Goal: Find specific page/section: Find specific page/section

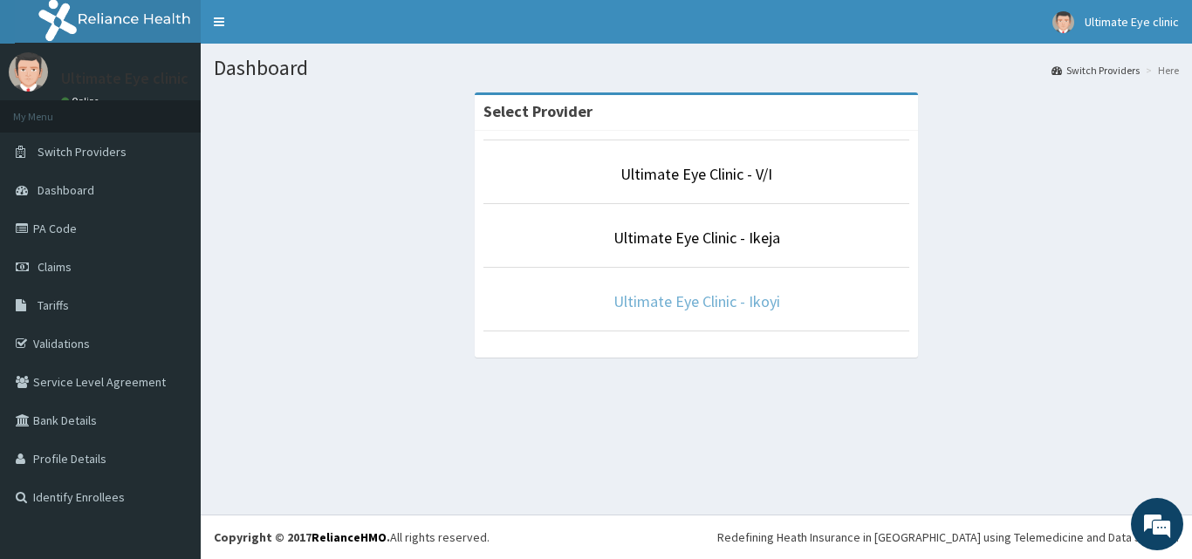
click at [658, 302] on link "Ultimate Eye Clinic - Ikoyi" at bounding box center [697, 302] width 167 height 20
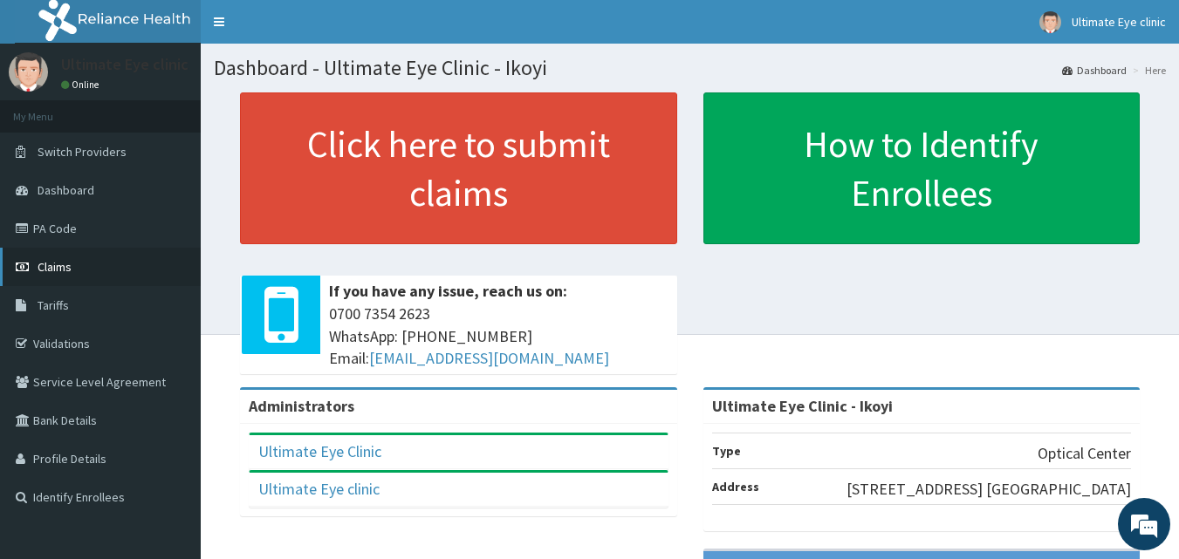
click at [120, 270] on link "Claims" at bounding box center [100, 267] width 201 height 38
